Goal: Task Accomplishment & Management: Manage account settings

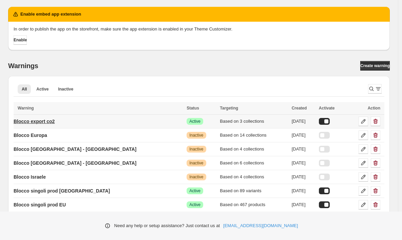
click at [49, 122] on p "Blocco export co2" at bounding box center [34, 121] width 41 height 7
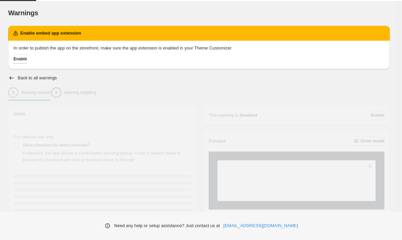
type input "**********"
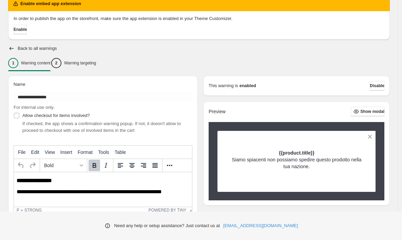
scroll to position [30, 0]
click at [96, 70] on button "2 Warning targeting" at bounding box center [73, 63] width 45 height 14
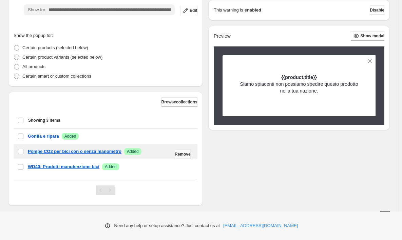
scroll to position [167, 0]
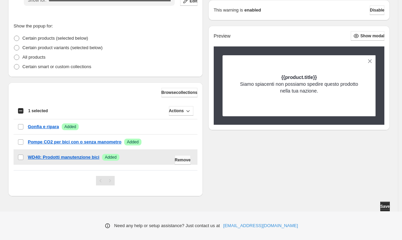
click at [175, 161] on button "Remove" at bounding box center [183, 160] width 16 height 10
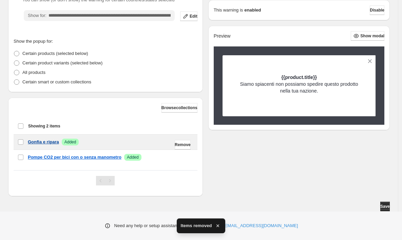
scroll to position [151, 0]
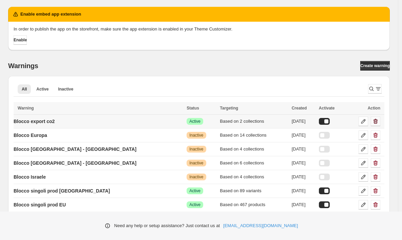
click at [378, 121] on icon "button" at bounding box center [376, 121] width 4 height 5
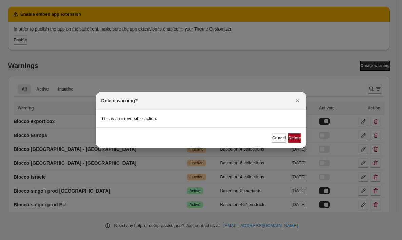
click at [291, 137] on span "Delete" at bounding box center [294, 137] width 12 height 5
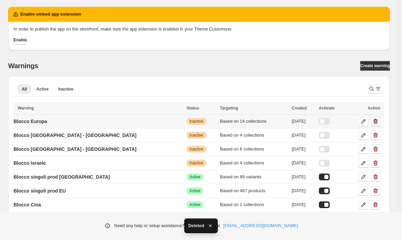
click at [379, 123] on icon "button" at bounding box center [375, 121] width 7 height 7
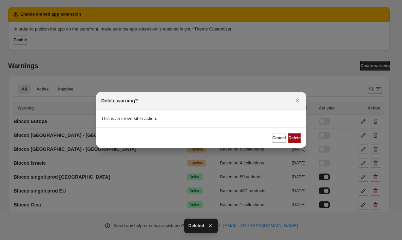
click at [297, 141] on button "Delete" at bounding box center [294, 138] width 12 height 10
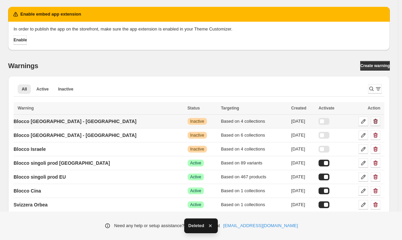
click at [379, 124] on icon "button" at bounding box center [375, 121] width 7 height 7
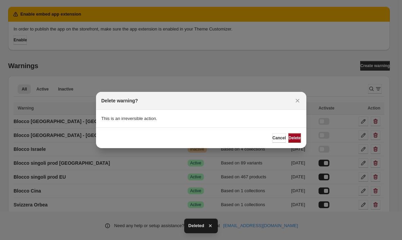
click at [299, 140] on button "Delete" at bounding box center [294, 138] width 12 height 10
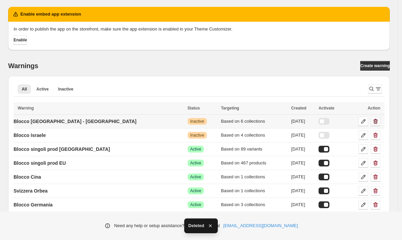
click at [379, 121] on icon "button" at bounding box center [375, 121] width 7 height 7
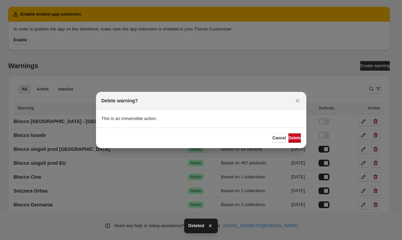
click at [302, 140] on div "Cancel Delete" at bounding box center [201, 138] width 210 height 21
click at [294, 141] on button "Delete" at bounding box center [294, 138] width 12 height 10
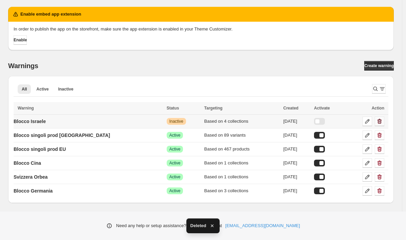
click at [380, 123] on icon "button" at bounding box center [379, 121] width 7 height 7
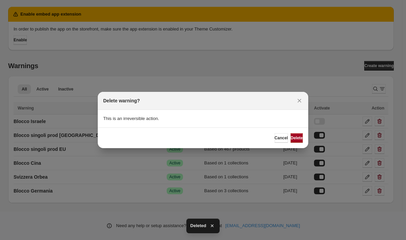
click at [290, 139] on span "Delete" at bounding box center [296, 137] width 12 height 5
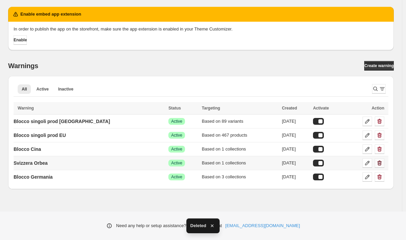
click at [381, 164] on icon "button" at bounding box center [379, 163] width 7 height 7
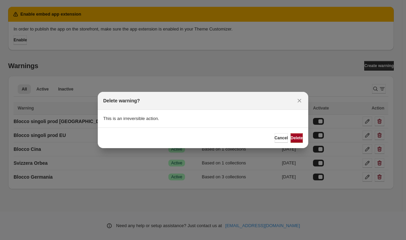
click at [291, 136] on span "Delete" at bounding box center [296, 137] width 12 height 5
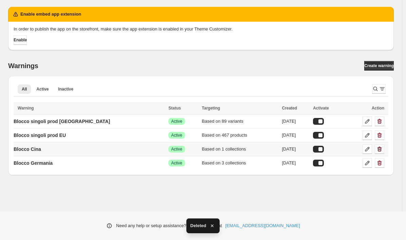
click at [377, 149] on icon "button" at bounding box center [379, 149] width 7 height 7
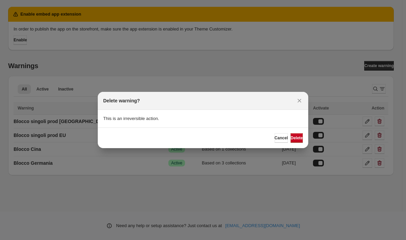
click at [296, 135] on button "Delete" at bounding box center [296, 138] width 12 height 10
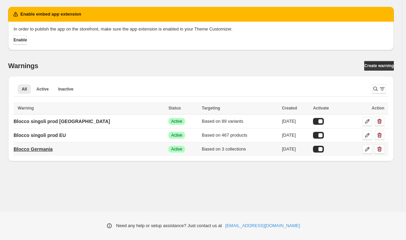
click at [53, 151] on p "Blocco Germania" at bounding box center [33, 149] width 39 height 7
click at [53, 150] on link "Blocco Germania" at bounding box center [33, 149] width 39 height 11
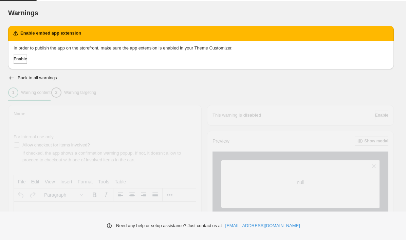
type input "**********"
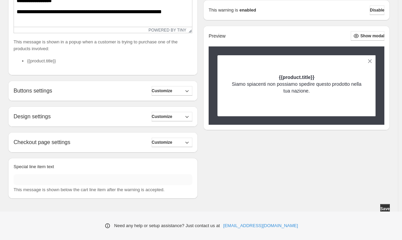
scroll to position [212, 0]
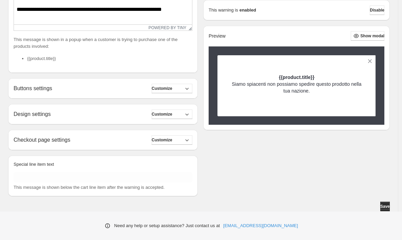
click at [282, 93] on p "Siamo spiacenti non possiamo spedire questo prodotto nella tua nazione." at bounding box center [296, 88] width 135 height 14
copy div "Siamo spiacenti non possiamo spedire questo prodotto nella tua nazione. Save"
click at [314, 91] on p "Siamo spiacenti non possiamo spedire questo prodotto nella tua nazione." at bounding box center [296, 88] width 135 height 14
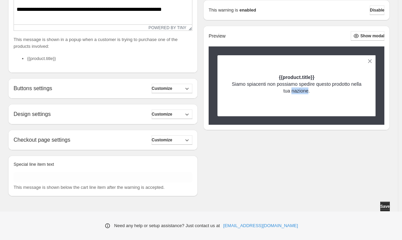
click at [314, 91] on p "Siamo spiacenti non possiamo spedire questo prodotto nella tua nazione." at bounding box center [296, 88] width 135 height 14
click at [185, 140] on button "Customize" at bounding box center [172, 140] width 41 height 10
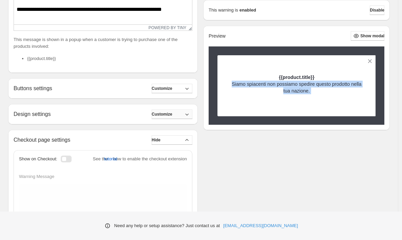
click at [184, 115] on button "Customize" at bounding box center [172, 115] width 41 height 10
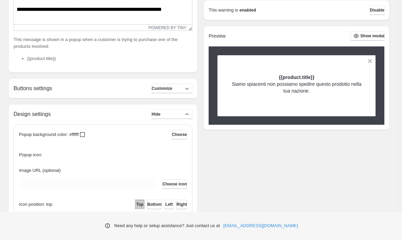
click at [175, 94] on div "Buttons settings Customize Cancel button: Text ****** Font size: 15 10 15 20 Bo…" at bounding box center [103, 88] width 190 height 20
click at [177, 91] on button "Customize" at bounding box center [172, 89] width 41 height 10
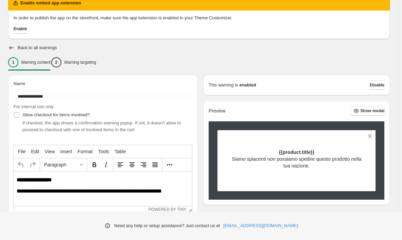
scroll to position [0, 0]
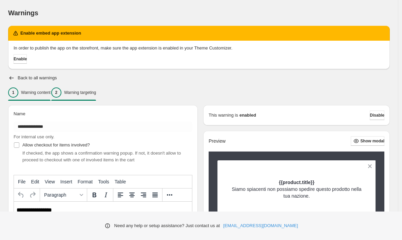
click at [95, 92] on p "Warning targeting" at bounding box center [80, 92] width 32 height 5
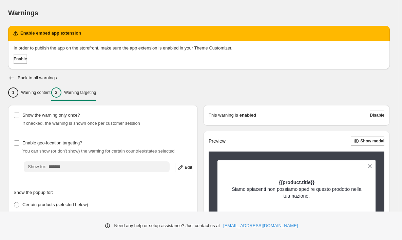
click at [340, 182] on p "{{product.title}}" at bounding box center [296, 182] width 135 height 7
click at [362, 139] on span "Show modal" at bounding box center [372, 140] width 24 height 5
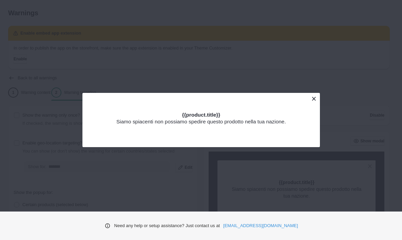
click at [313, 99] on button at bounding box center [314, 99] width 12 height 12
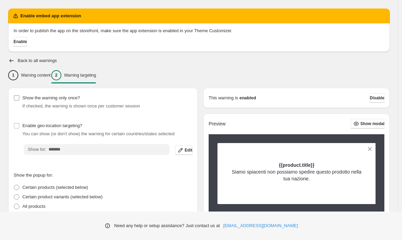
scroll to position [25, 0]
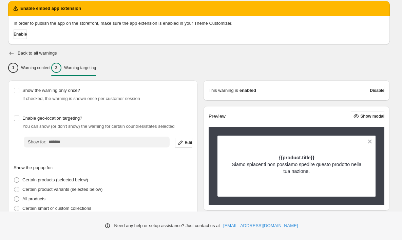
click at [8, 55] on icon "button" at bounding box center [11, 53] width 7 height 7
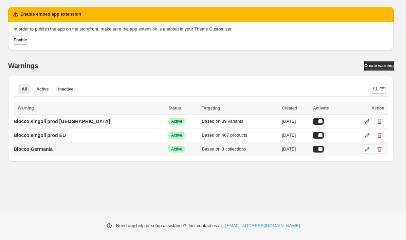
click at [313, 149] on div at bounding box center [318, 149] width 11 height 7
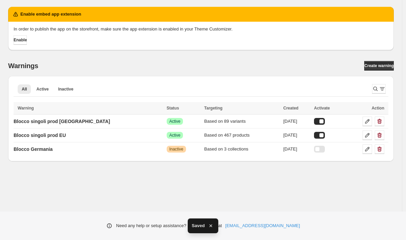
click at [64, 196] on div "Enable embed app extension In order to publish the app on the storefront, make …" at bounding box center [201, 105] width 402 height 211
